Goal: Communication & Community: Ask a question

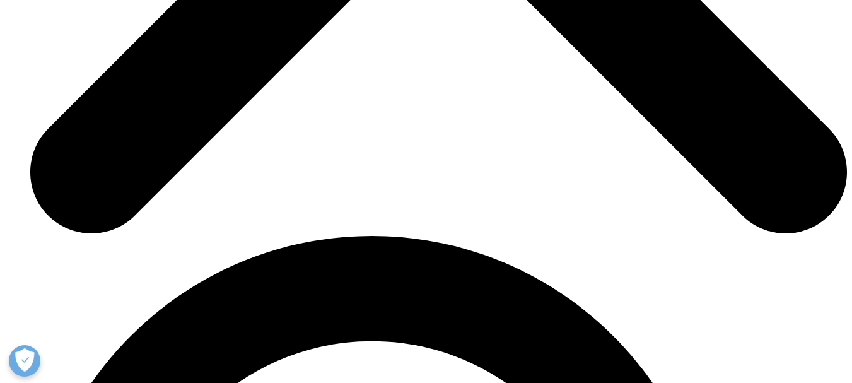
scroll to position [4376, 0]
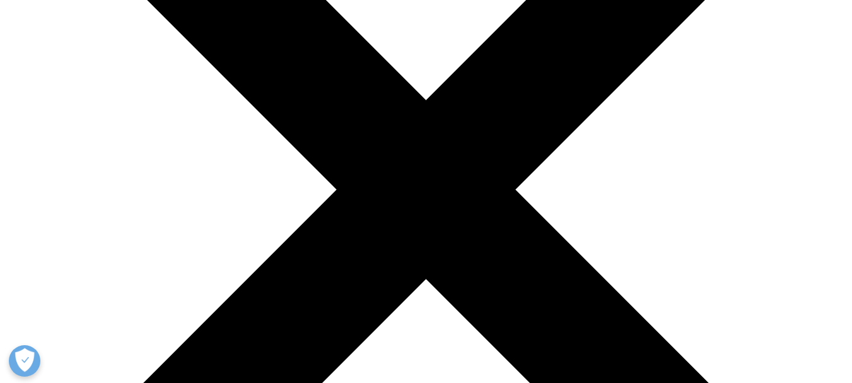
scroll to position [287, 0]
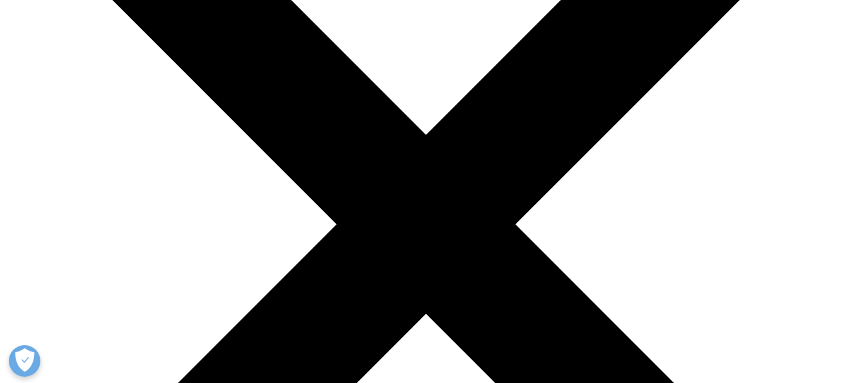
scroll to position [0, 0]
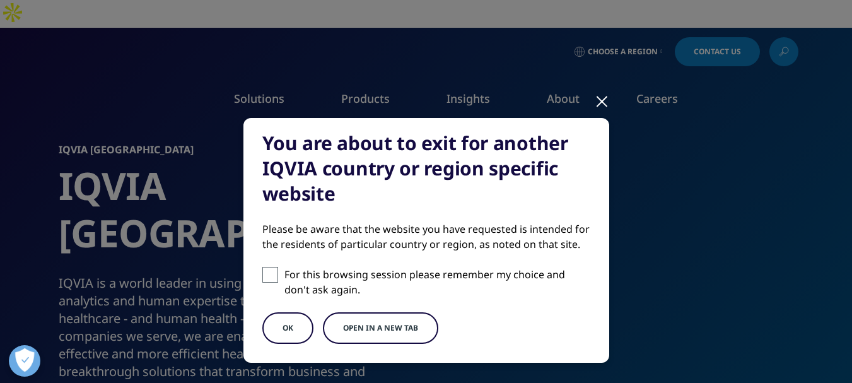
click at [266, 271] on span at bounding box center [270, 275] width 16 height 16
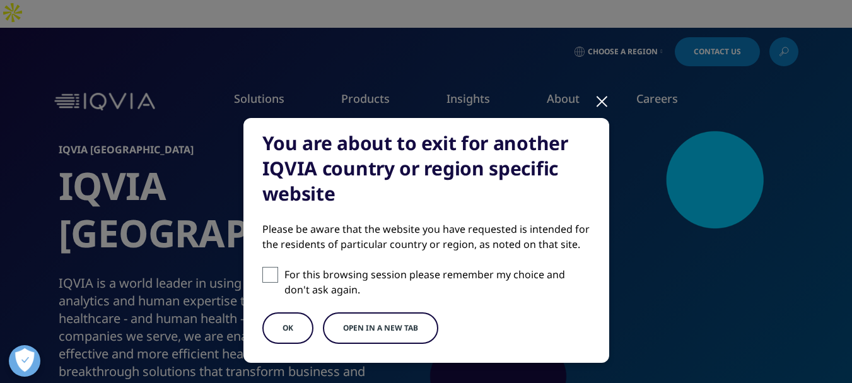
click at [266, 271] on input "For this browsing session please remember my choice and don't ask again." at bounding box center [270, 275] width 16 height 16
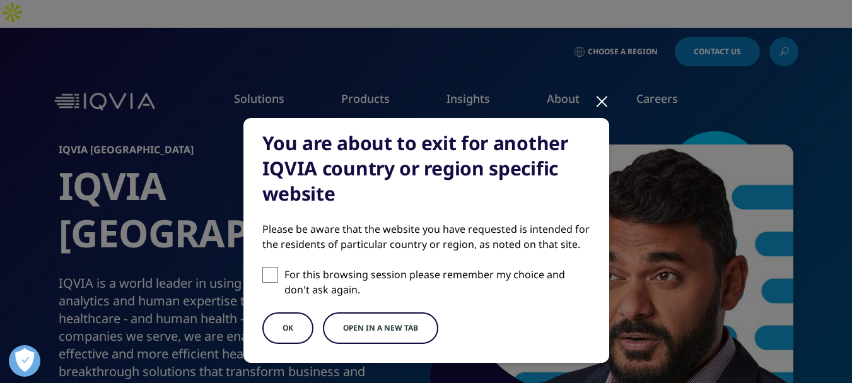
checkbox input "true"
click at [274, 334] on button "OK" at bounding box center [287, 328] width 51 height 32
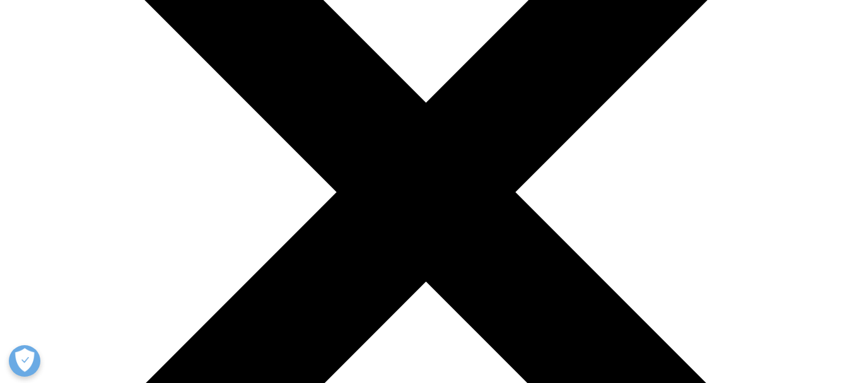
scroll to position [270, 0]
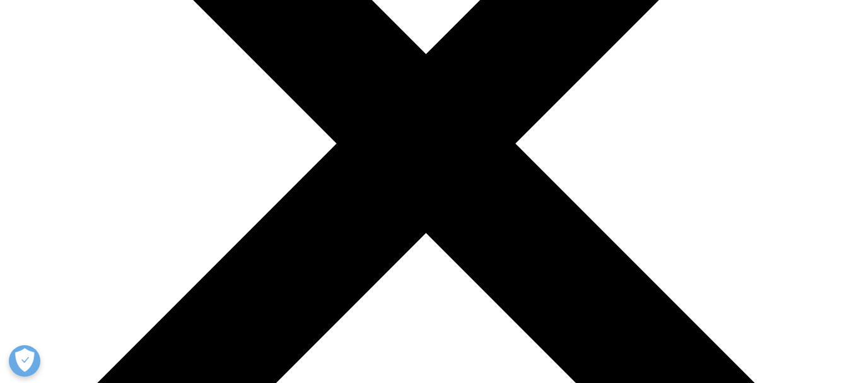
scroll to position [314, 0]
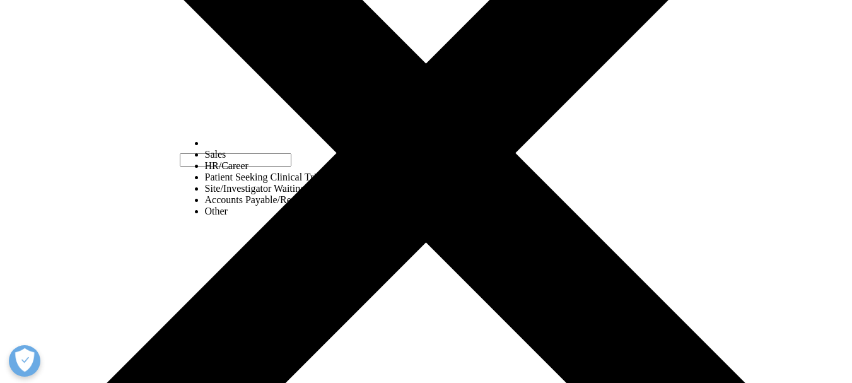
select select "Other"
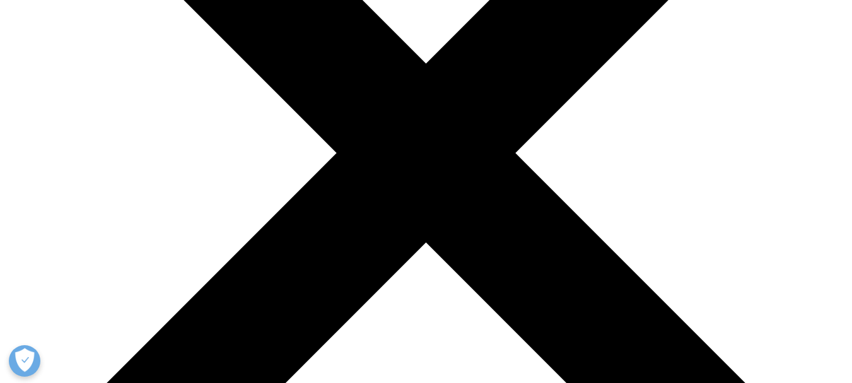
type input "Vijayalakshmi"
type input "S"
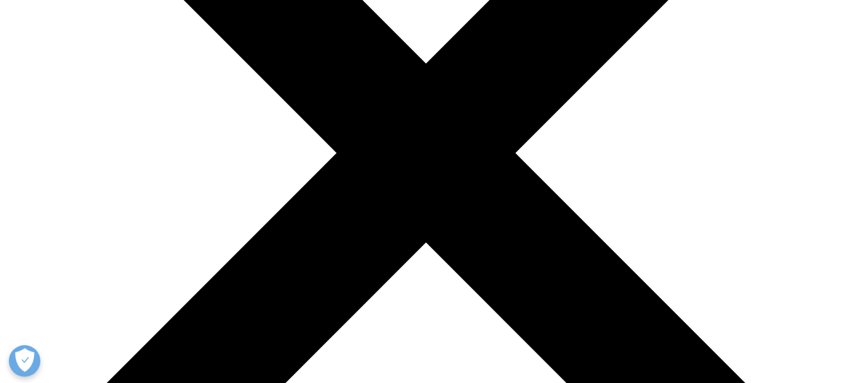
type input "Vijaya"
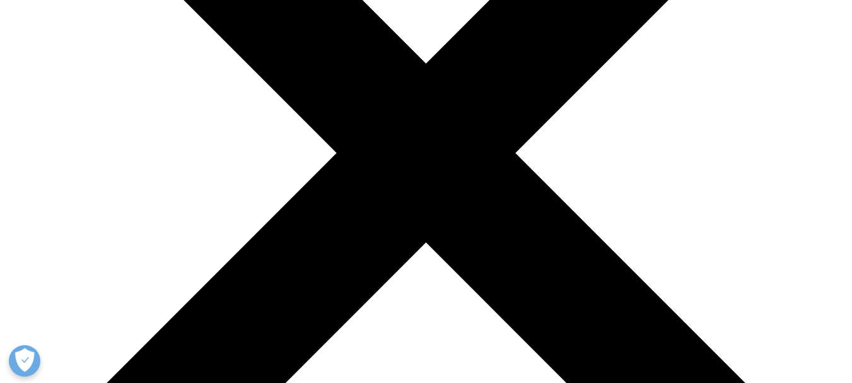
type input "Lakshmi"
type input "Market Research Analyst"
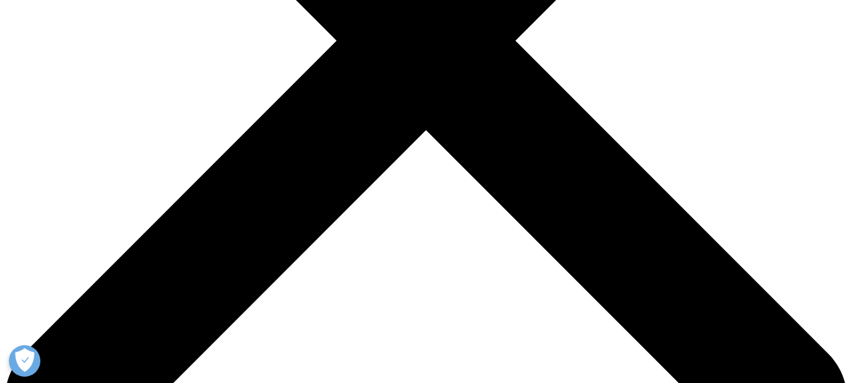
scroll to position [427, 0]
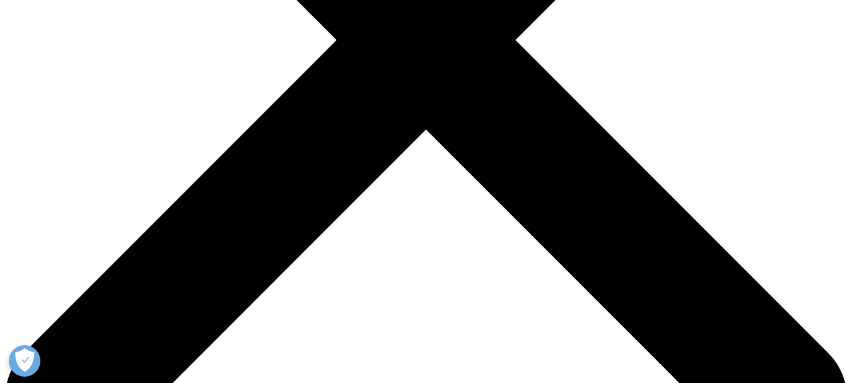
type input "Silicon Media Technology"
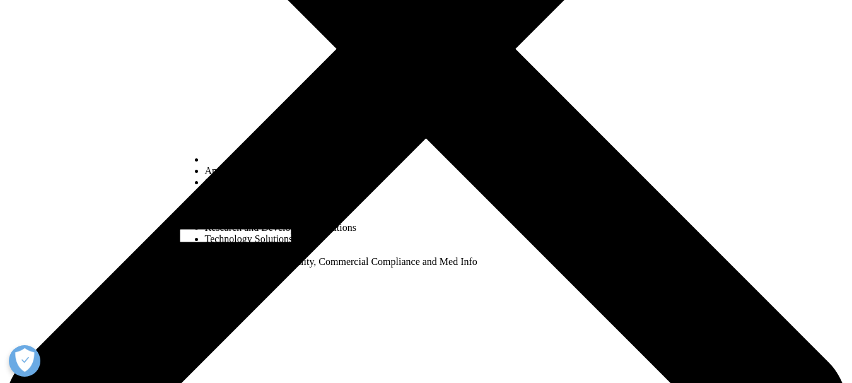
scroll to position [417, 0]
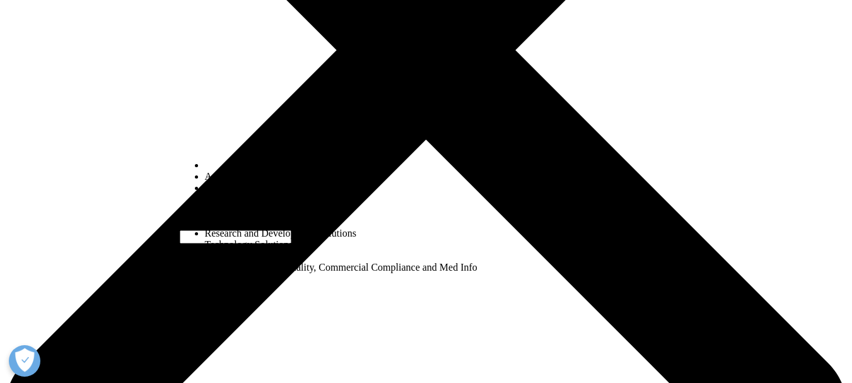
select select "Data and Insights"
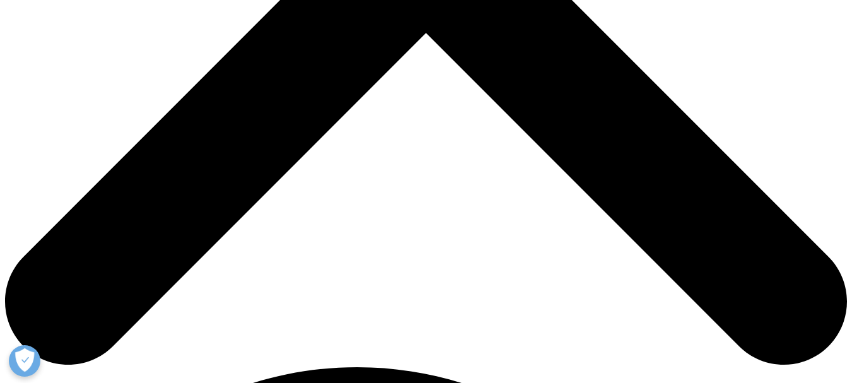
scroll to position [525, 0]
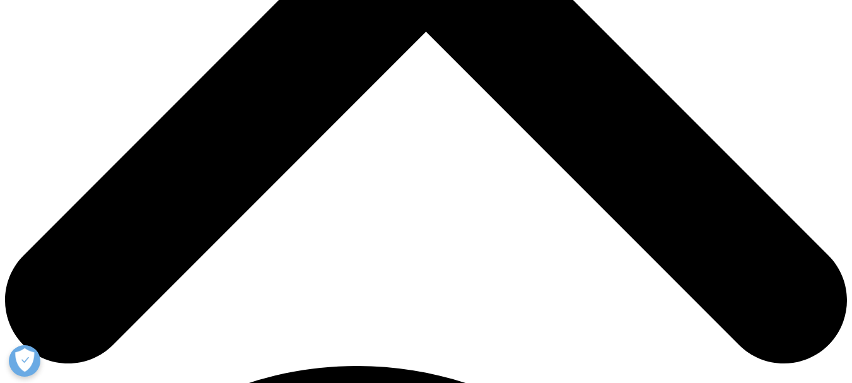
type input "lakshmireddy.nb@gmail.com"
type input "7676300545"
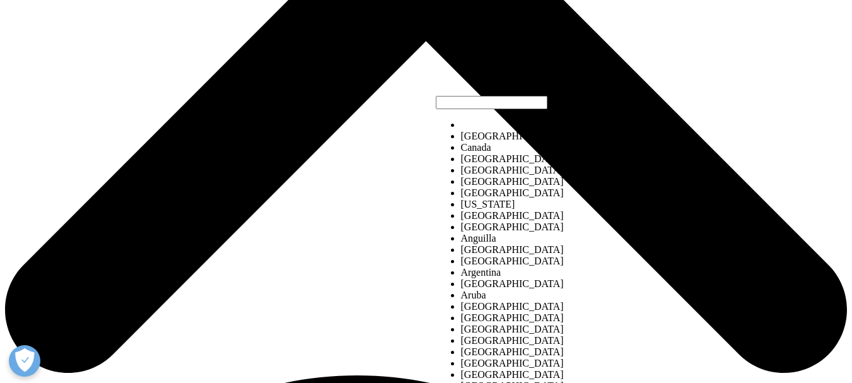
scroll to position [520, 0]
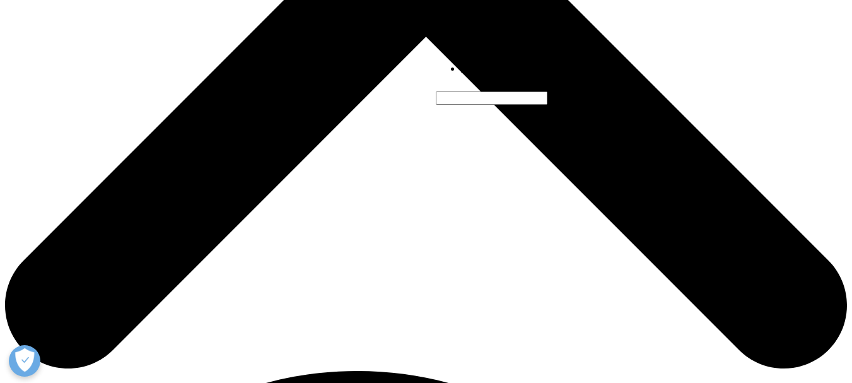
select select "[GEOGRAPHIC_DATA]"
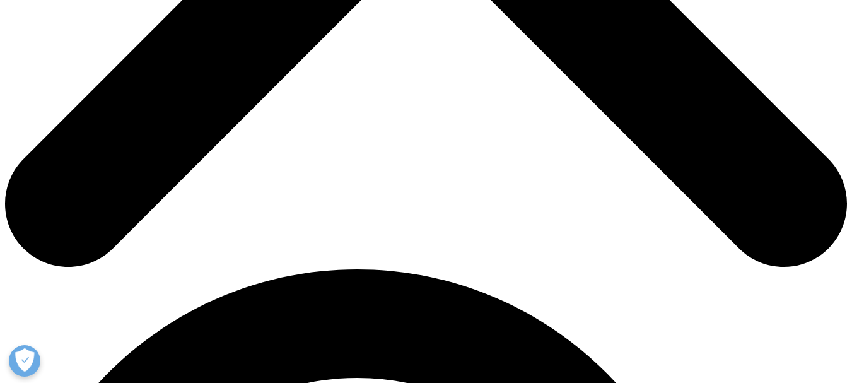
scroll to position [623, 0]
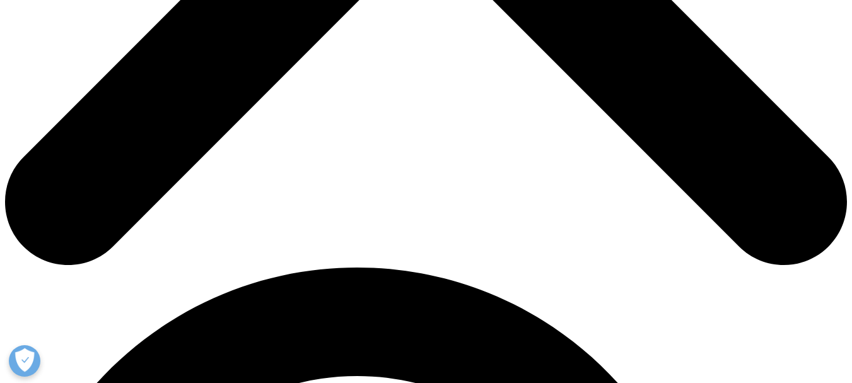
paste textarea "Hi Sir, I’m Vijayalakshmi S with 2 years of market research experience. I’d lik…"
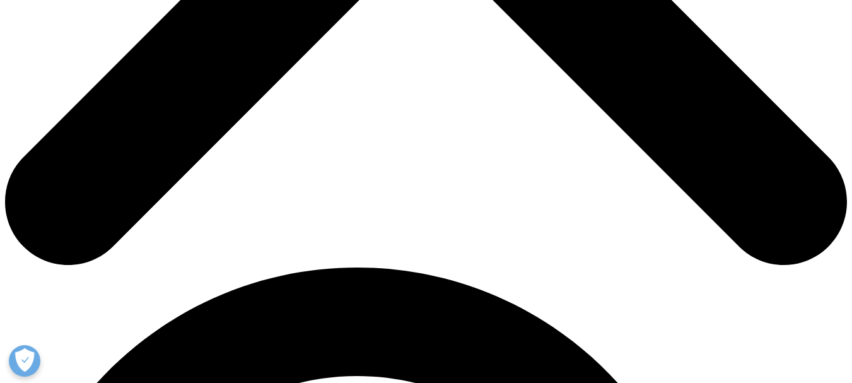
type textarea "Hi, I’m Vijayalakshmi S with 2 years of market research experience. I’d like to…"
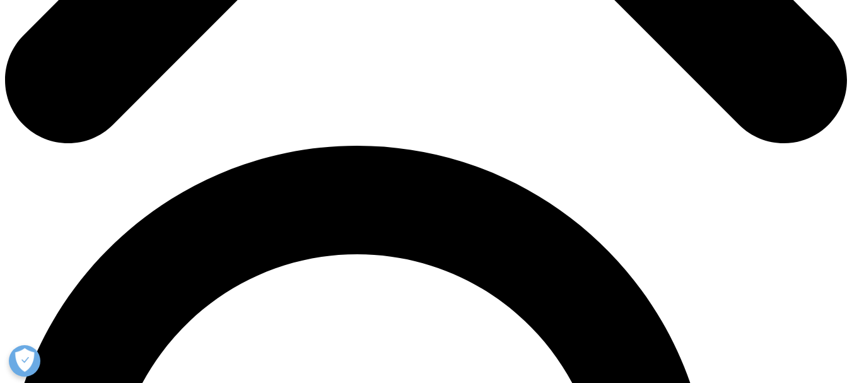
scroll to position [761, 0]
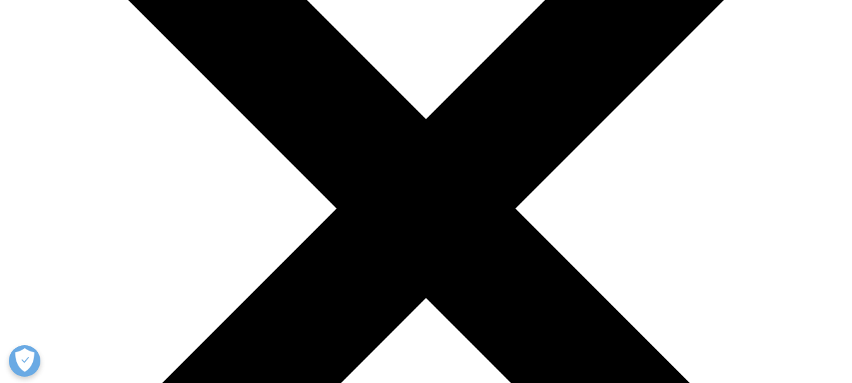
scroll to position [258, 0]
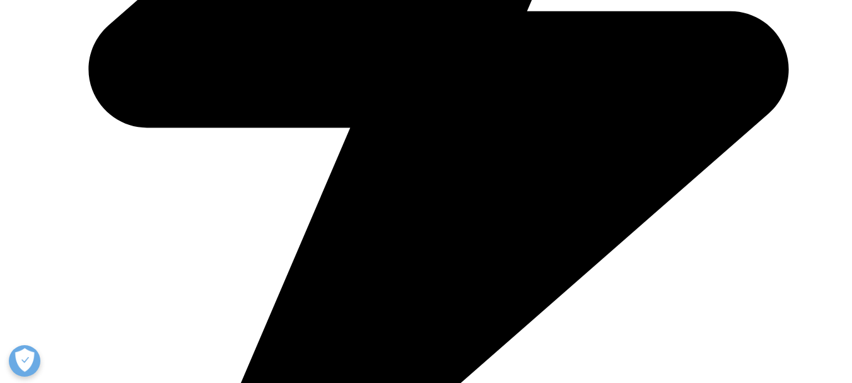
scroll to position [682, 0]
